Goal: Information Seeking & Learning: Learn about a topic

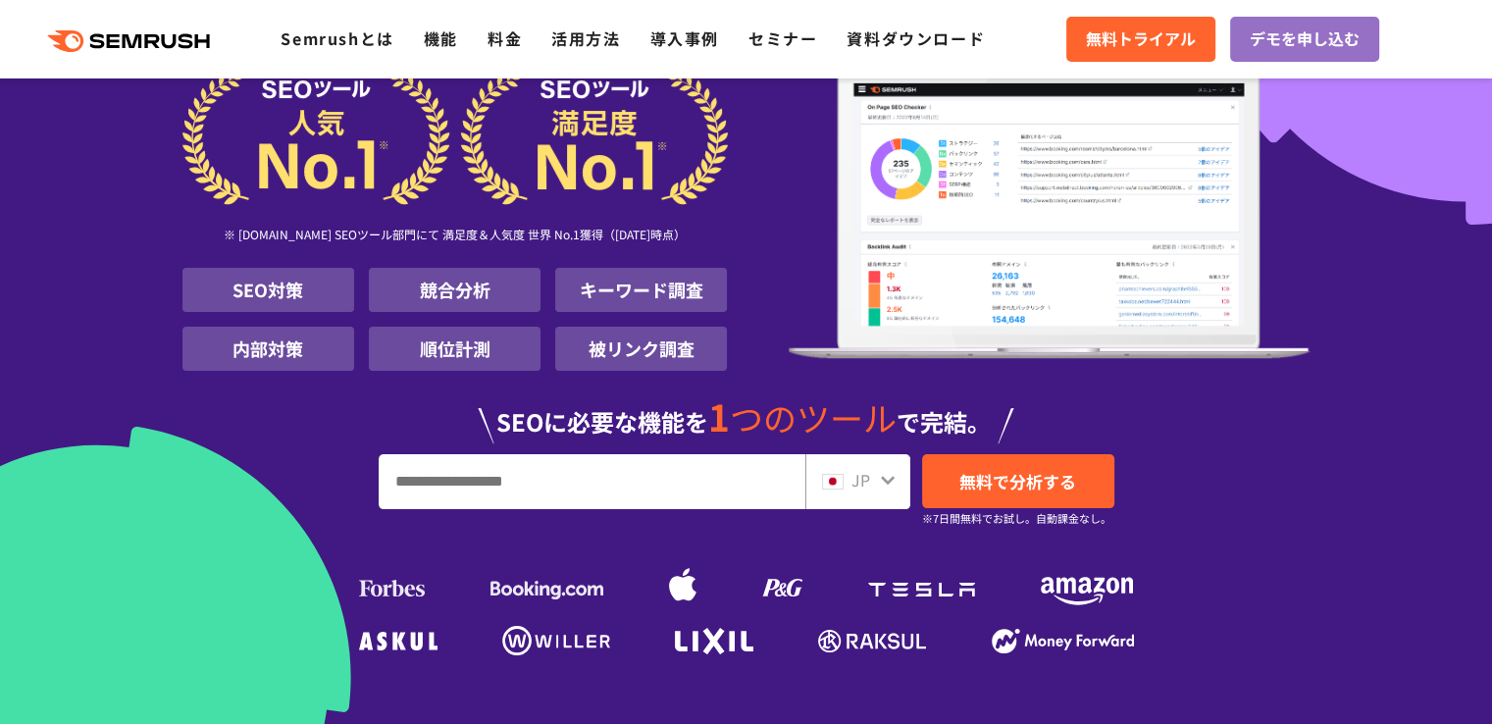
click at [639, 297] on li "キーワード調査" at bounding box center [641, 290] width 172 height 44
click at [574, 461] on input "URL、キーワードを入力してください" at bounding box center [592, 481] width 425 height 53
type input "*"
type input "***"
click at [870, 477] on div "JP" at bounding box center [853, 481] width 63 height 26
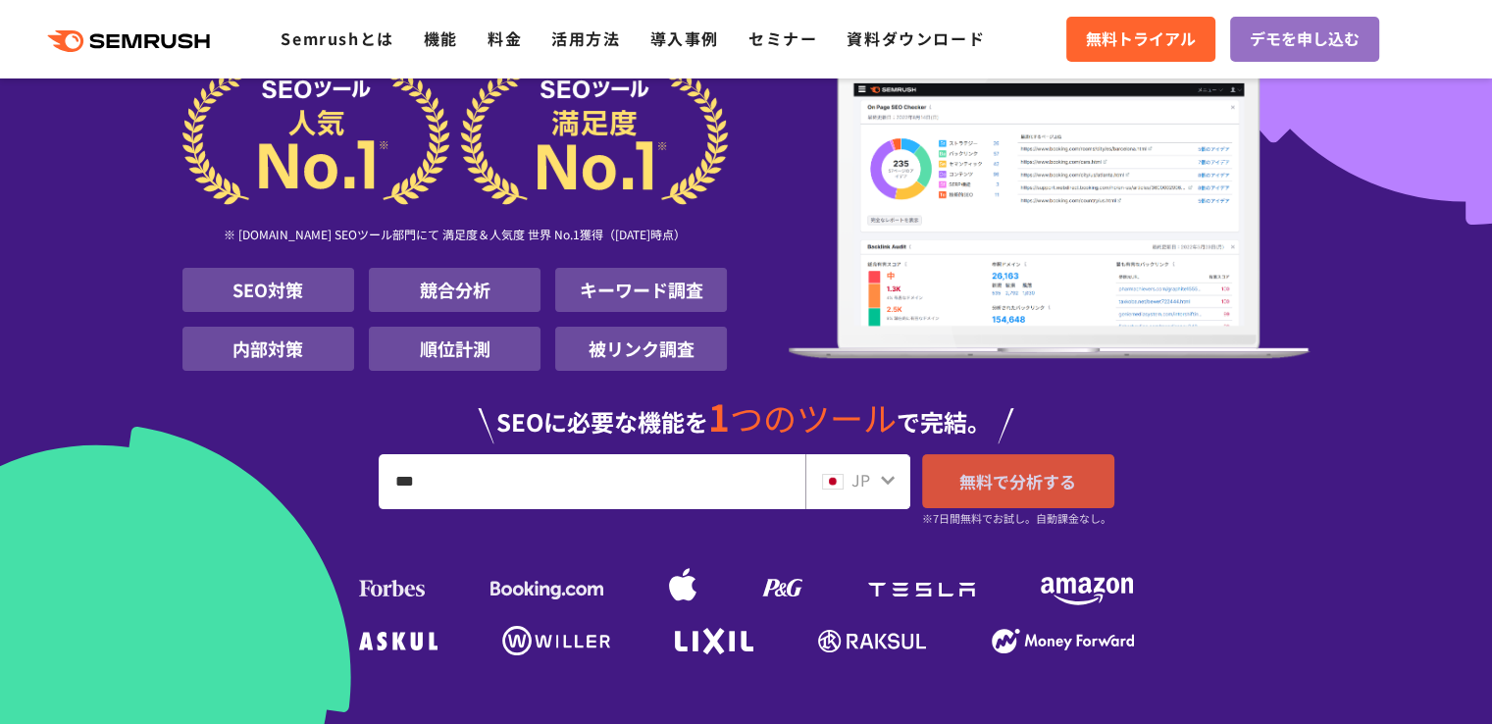
click at [985, 478] on span "無料で分析する" at bounding box center [1018, 481] width 117 height 25
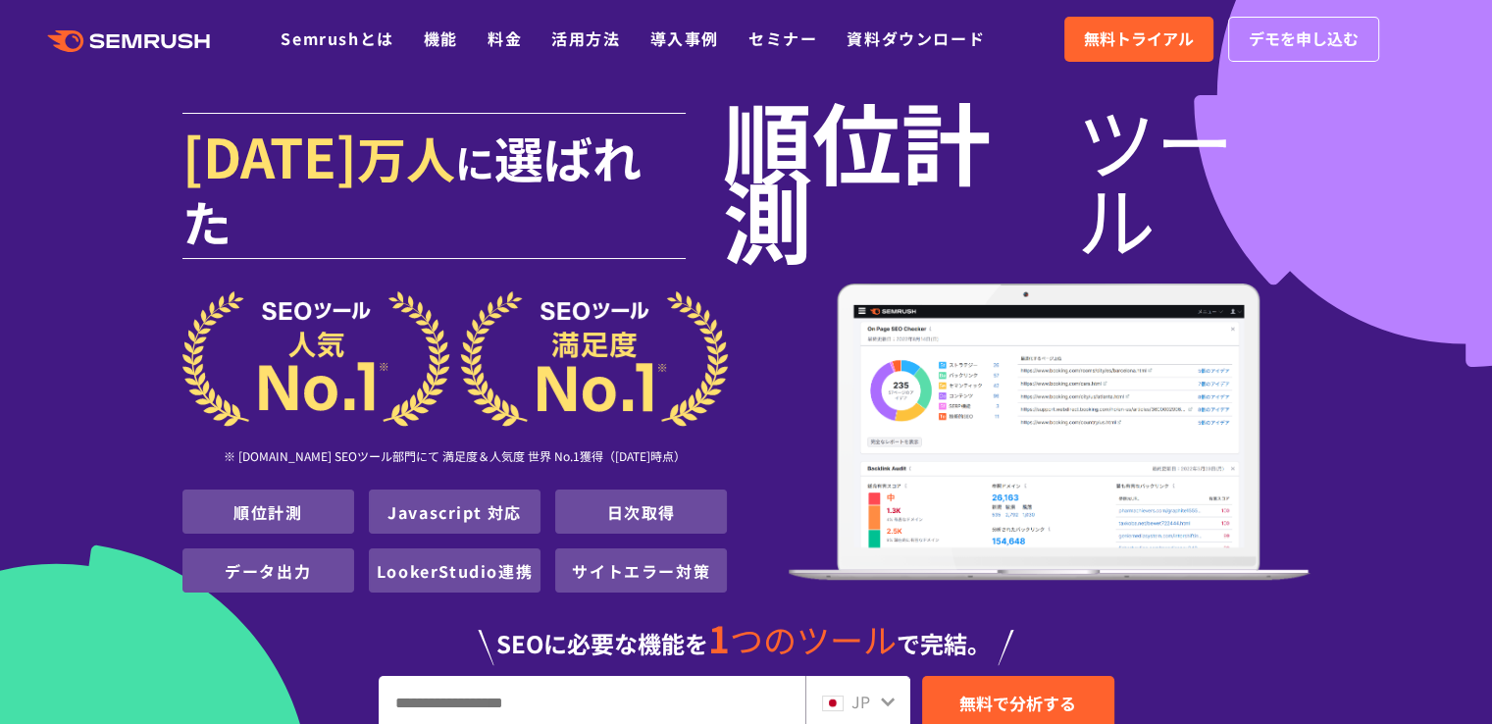
scroll to position [130, 0]
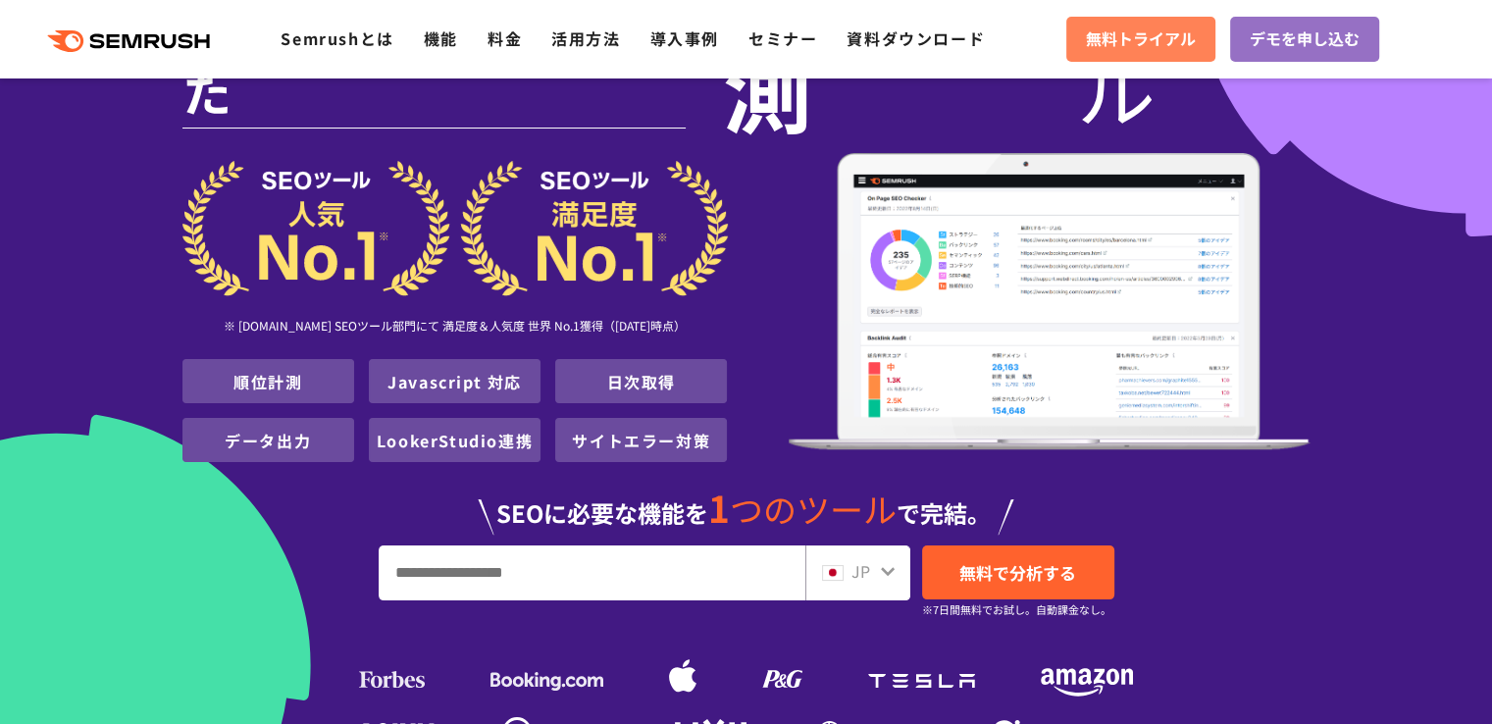
click at [1163, 33] on span "無料トライアル" at bounding box center [1141, 39] width 110 height 26
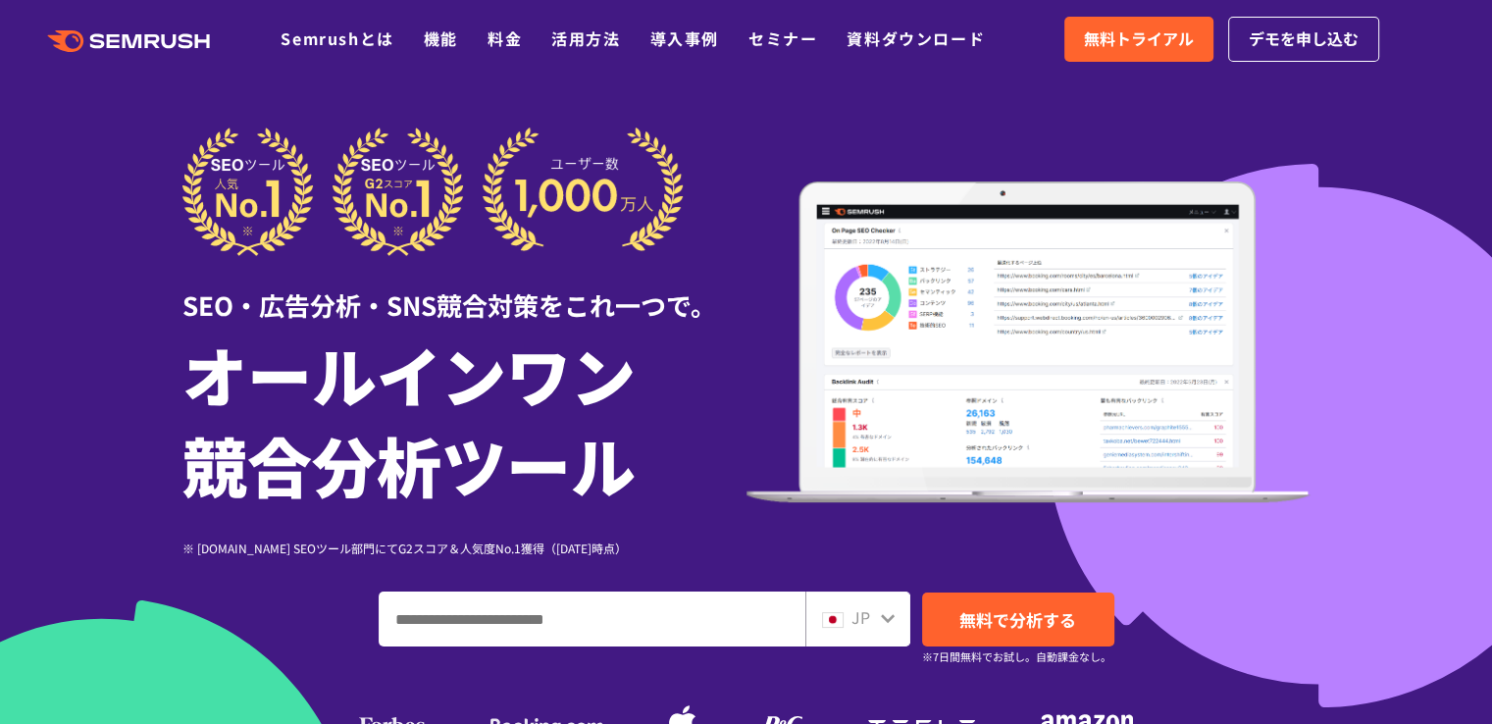
click at [659, 619] on input "ドメイン、キーワードまたはURLを入力してください" at bounding box center [592, 619] width 425 height 53
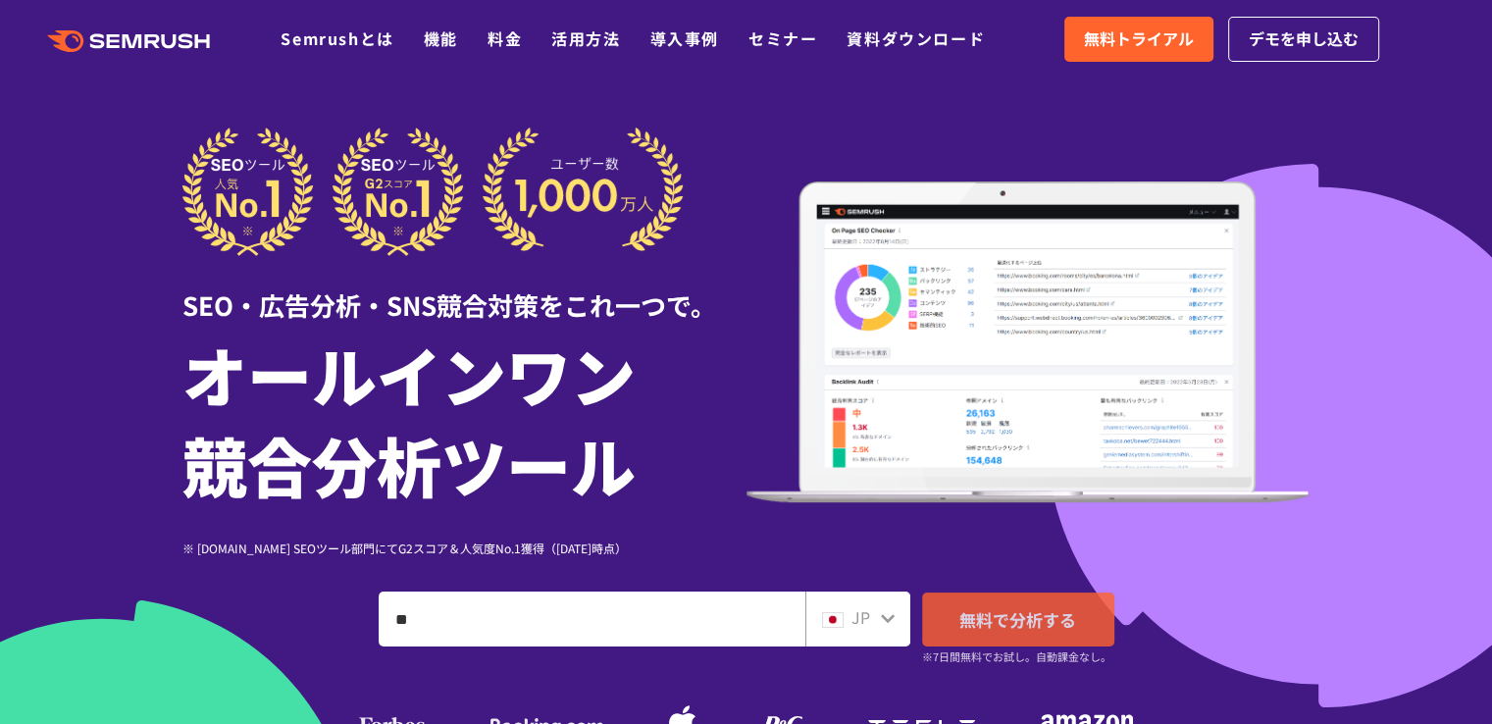
type input "**"
click at [1000, 616] on span "無料で分析する" at bounding box center [1018, 619] width 117 height 25
